Goal: Task Accomplishment & Management: Use online tool/utility

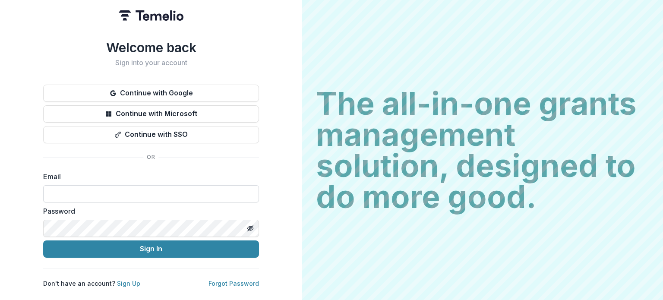
click at [132, 192] on input at bounding box center [151, 193] width 216 height 17
type input "**********"
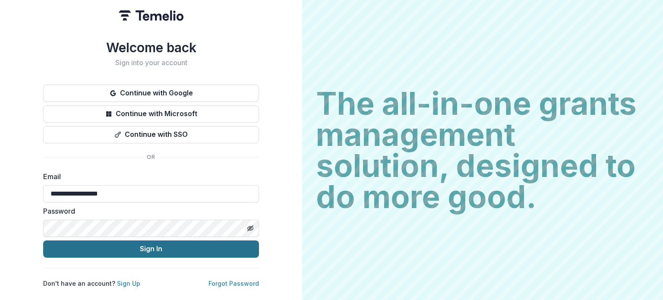
click at [120, 248] on button "Sign In" at bounding box center [151, 248] width 216 height 17
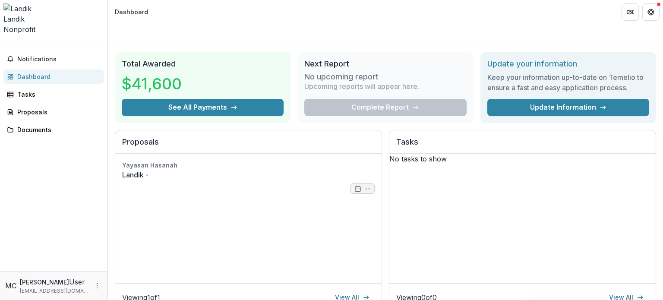
scroll to position [247, 0]
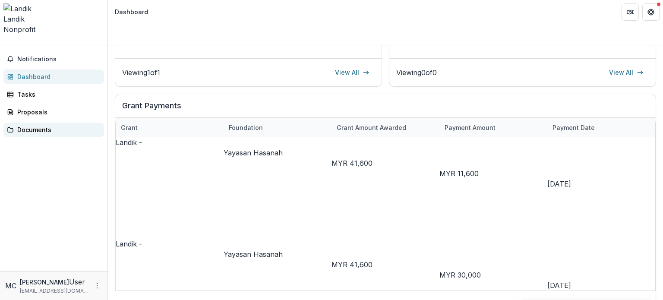
click at [66, 125] on div "Documents" at bounding box center [57, 129] width 80 height 9
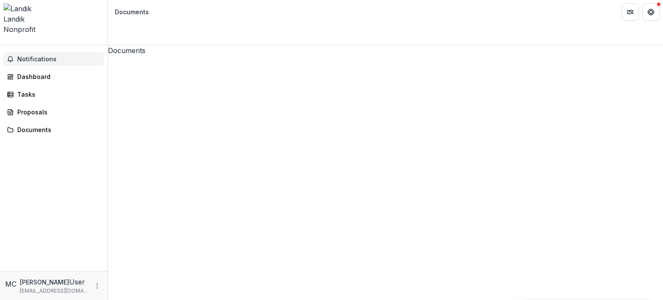
click at [59, 56] on span "Notifications" at bounding box center [58, 59] width 83 height 7
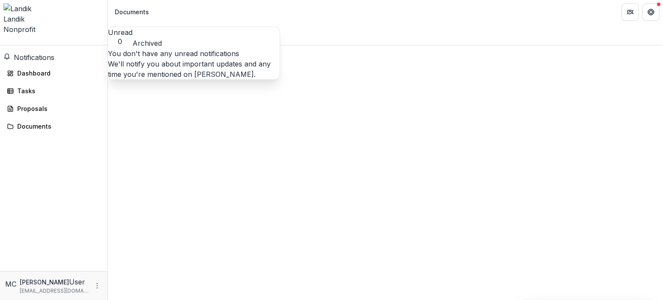
click at [54, 53] on span "Notifications" at bounding box center [34, 57] width 41 height 9
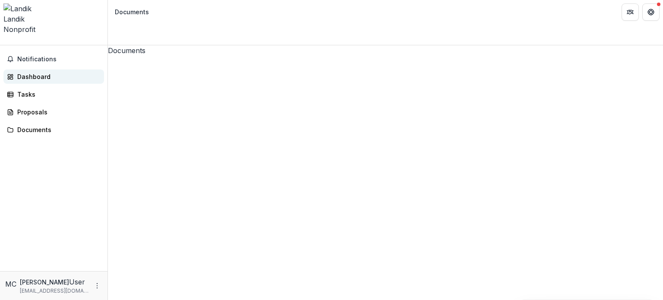
click at [48, 72] on div "Dashboard" at bounding box center [57, 76] width 80 height 9
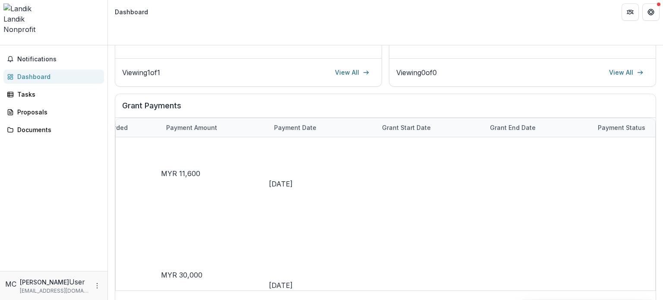
scroll to position [0, 325]
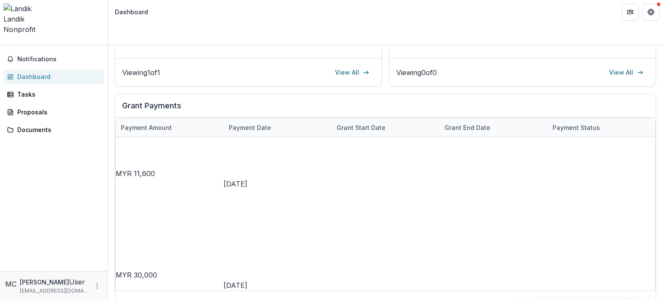
drag, startPoint x: 327, startPoint y: 266, endPoint x: 451, endPoint y: 205, distance: 137.8
click at [451, 299] on div at bounding box center [283, 300] width 335 height 3
click at [18, 125] on div "Documents" at bounding box center [57, 129] width 80 height 9
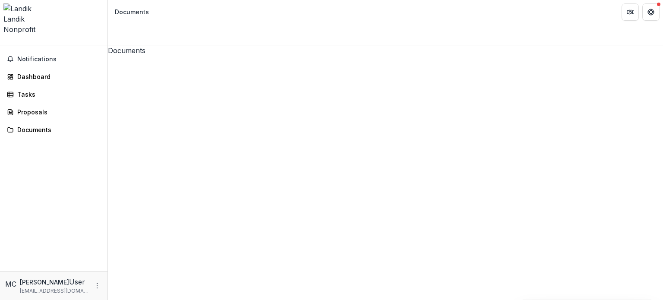
click at [343, 203] on div "Documents Landik - T1 Verification Report (Landik).docx Screenshot [DATE] 16233…" at bounding box center [385, 172] width 555 height 255
